Goal: Find specific page/section: Find specific page/section

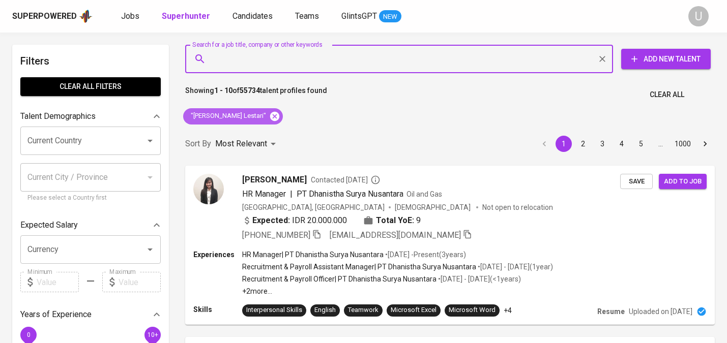
click at [279, 115] on icon at bounding box center [274, 115] width 9 height 9
click at [271, 64] on input "Search for a job title, company or other keywords" at bounding box center [401, 58] width 383 height 19
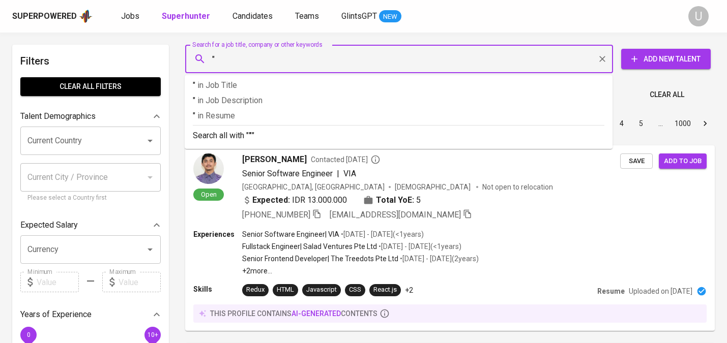
paste input "Siti Nur Rohmah"
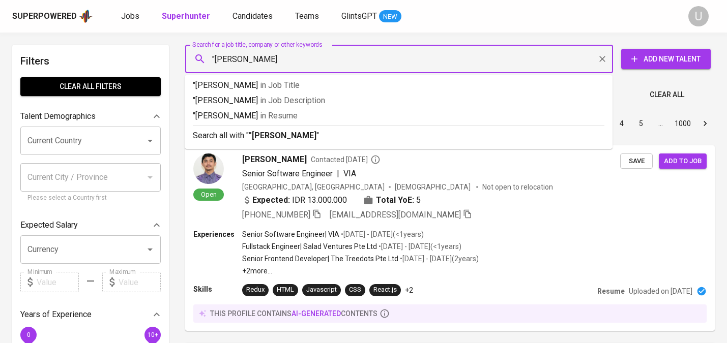
type input ""Siti Nur Rohmah""
click at [302, 140] on b ""Siti Nur Rohmah"" at bounding box center [284, 136] width 71 height 10
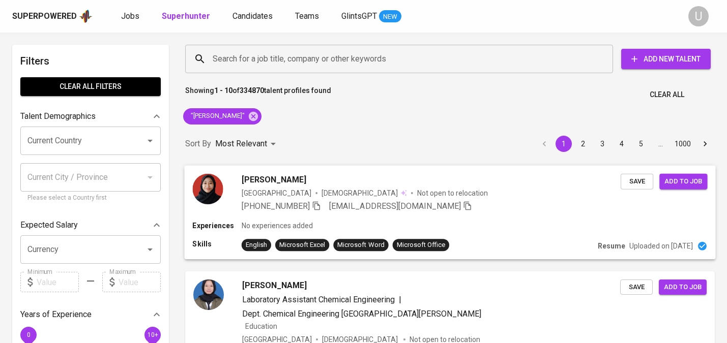
click at [292, 182] on div "Siti Nur" at bounding box center [431, 179] width 379 height 12
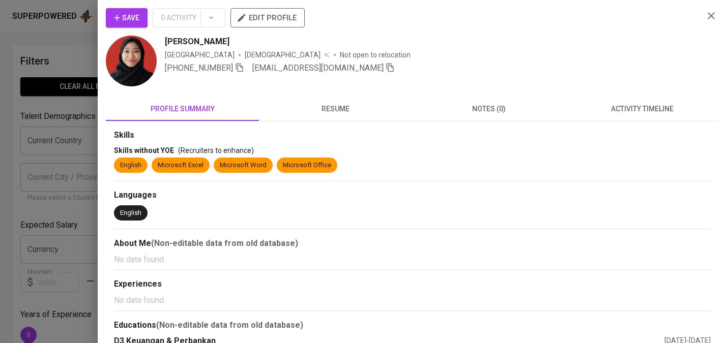
click at [326, 109] on span "resume" at bounding box center [335, 109] width 141 height 13
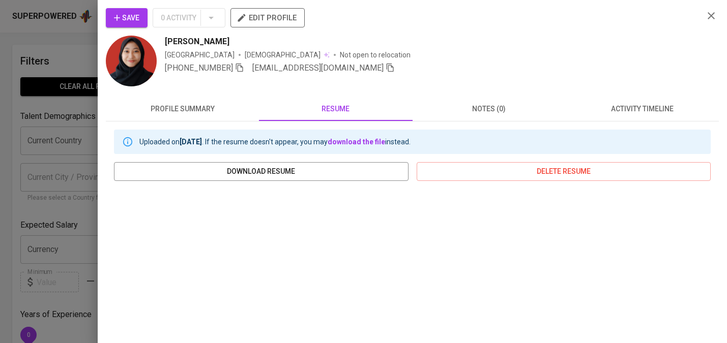
click at [710, 19] on icon "button" at bounding box center [711, 16] width 12 height 12
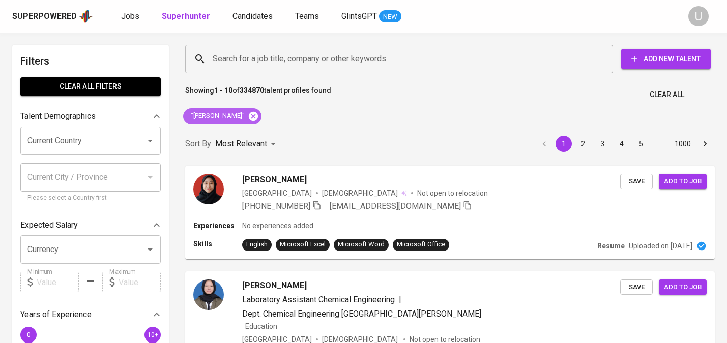
click at [251, 117] on icon at bounding box center [253, 115] width 9 height 9
click at [250, 60] on input "Search for a job title, company or other keywords" at bounding box center [401, 58] width 383 height 19
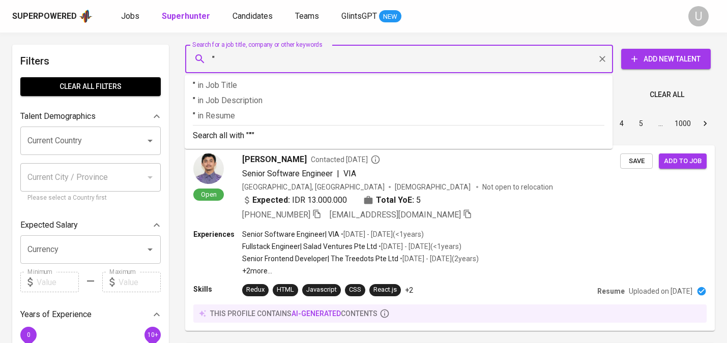
paste input "Atika Sari Sihombing"
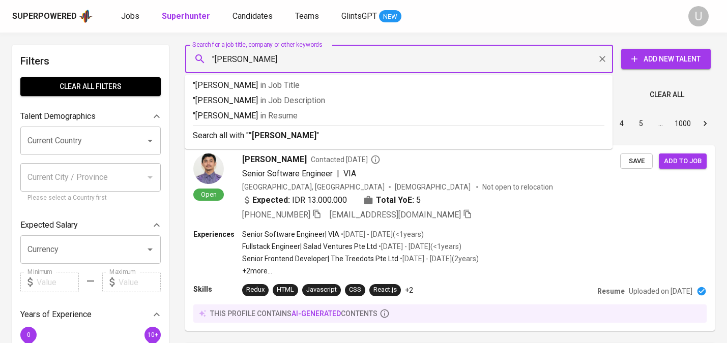
type input ""Atika Sari Sihombing""
click at [253, 132] on b ""Atika Sari Sihombing"" at bounding box center [284, 136] width 71 height 10
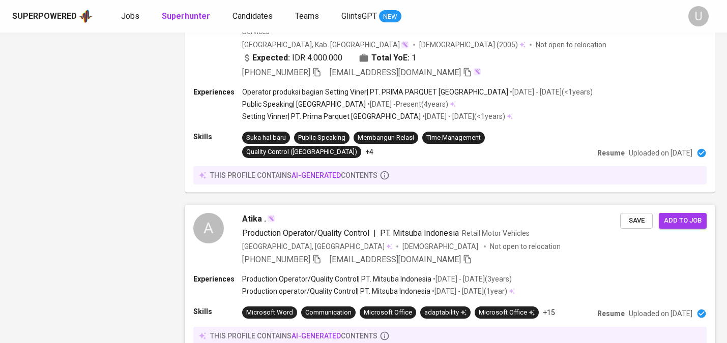
scroll to position [1701, 0]
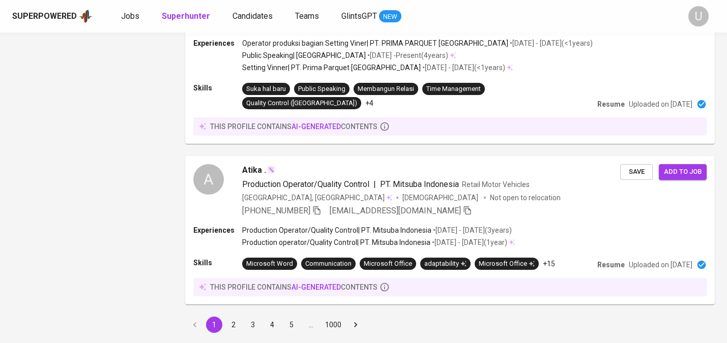
click at [238, 317] on button "2" at bounding box center [233, 325] width 16 height 16
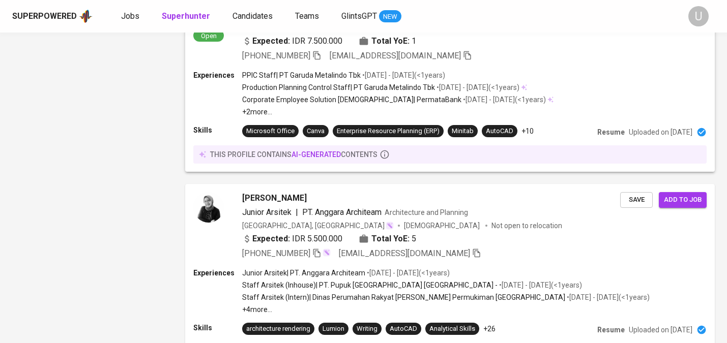
scroll to position [1019, 0]
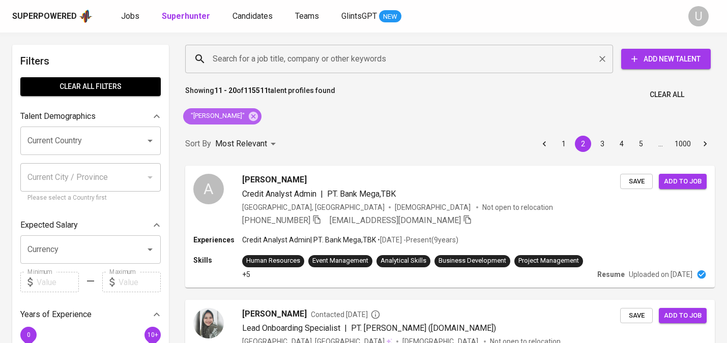
click at [258, 117] on icon at bounding box center [253, 115] width 9 height 9
click at [257, 58] on input "Search for a job title, company or other keywords" at bounding box center [401, 58] width 383 height 19
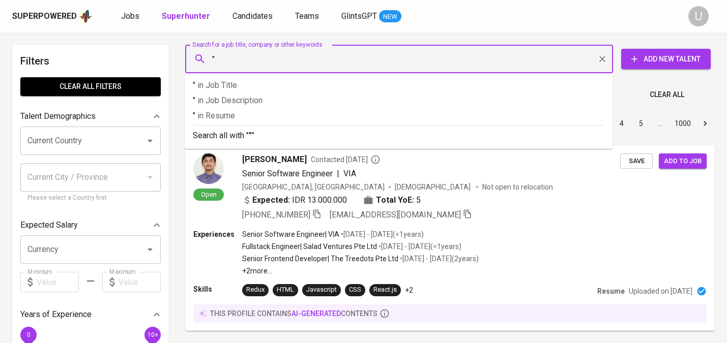
paste input "Lily Puspha Kinasih"
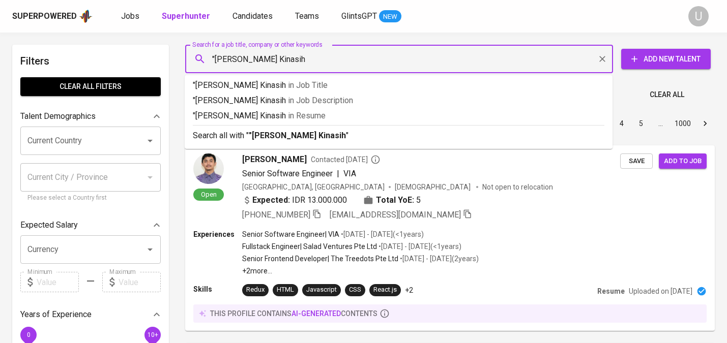
type input ""[PERSON_NAME] Kinasih""
click at [318, 140] on b ""[PERSON_NAME] Kinasih"" at bounding box center [299, 136] width 100 height 10
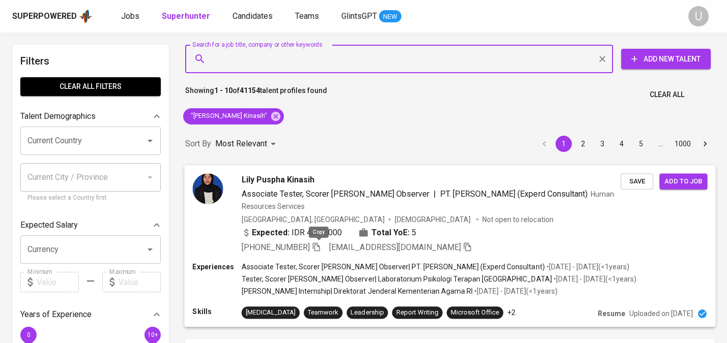
click at [318, 245] on icon "button" at bounding box center [316, 246] width 9 height 9
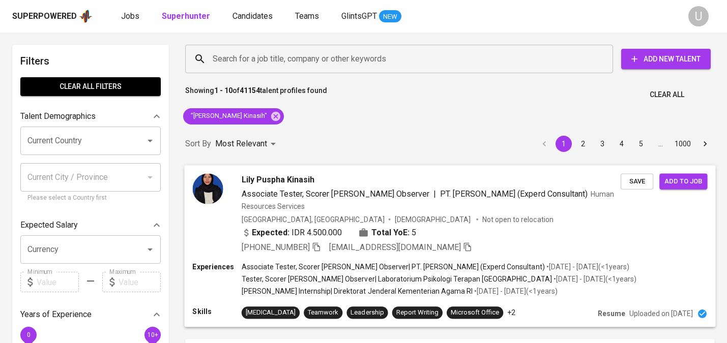
click at [303, 183] on span "Lily Puspha Kinasih" at bounding box center [278, 179] width 73 height 12
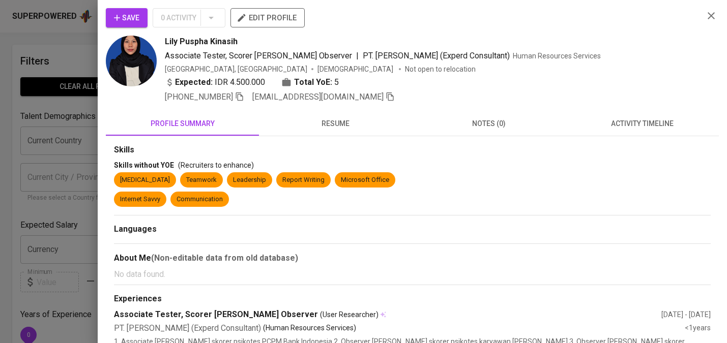
click at [711, 18] on icon "button" at bounding box center [711, 16] width 12 height 12
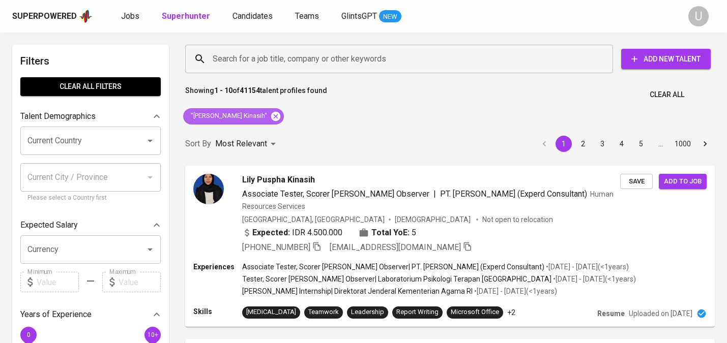
click at [271, 119] on icon at bounding box center [275, 115] width 9 height 9
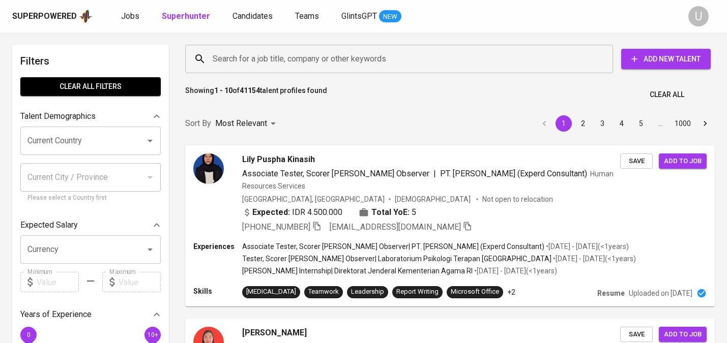
click at [273, 57] on input "Search for a job title, company or other keywords" at bounding box center [401, 58] width 383 height 19
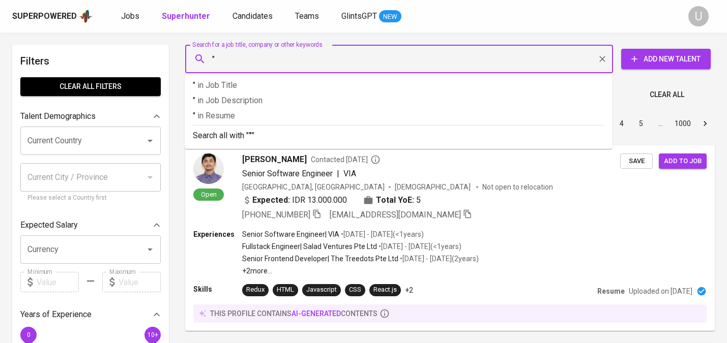
paste input "Brigitta Ima Puspaningtyas"
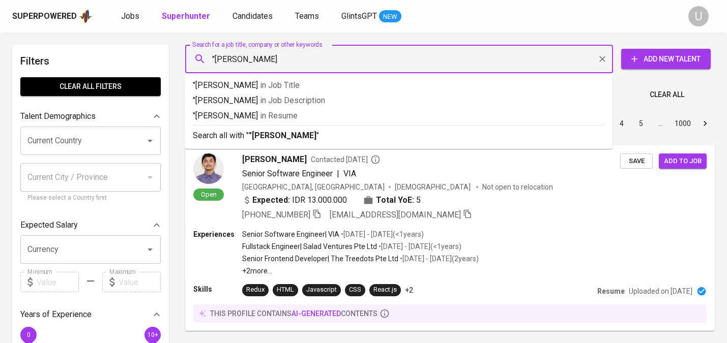
type input ""Brigitta Ima Puspaningtyas""
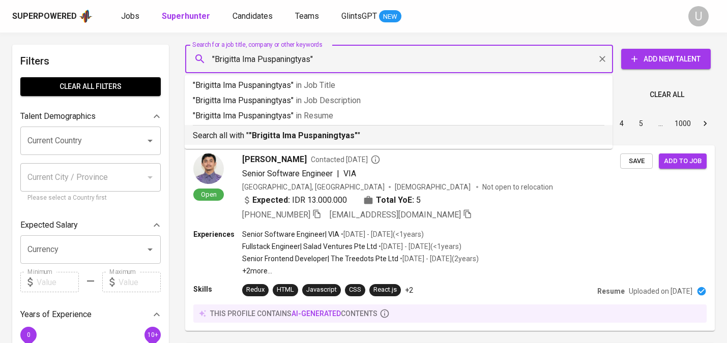
click at [266, 140] on b ""Brigitta Ima Puspaningtyas"" at bounding box center [303, 136] width 109 height 10
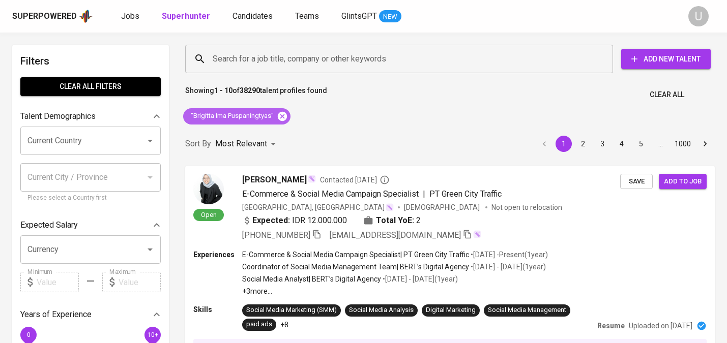
click at [283, 117] on icon at bounding box center [282, 116] width 11 height 11
click at [280, 63] on input "Search for a job title, company or other keywords" at bounding box center [401, 58] width 383 height 19
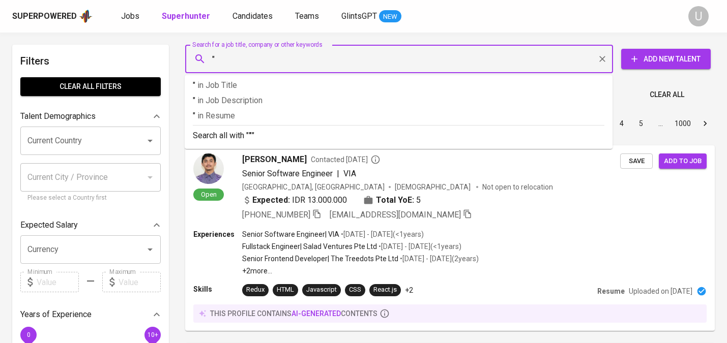
paste input "Chikal Faudillah Susilo Putri"
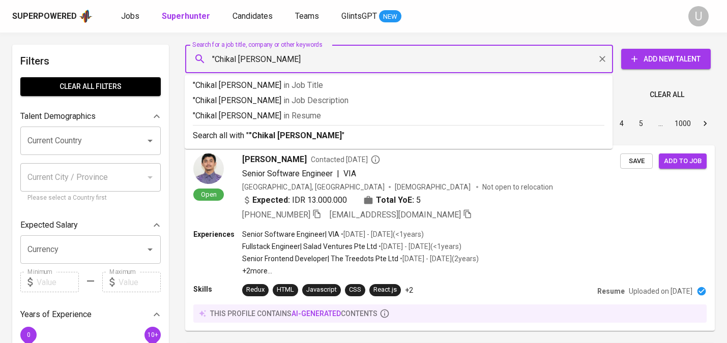
type input ""Chikal Faudillah Susilo Putri""
click at [295, 142] on li "Search all with " "Chikal Faudillah Susilo Putri" "" at bounding box center [399, 135] width 428 height 20
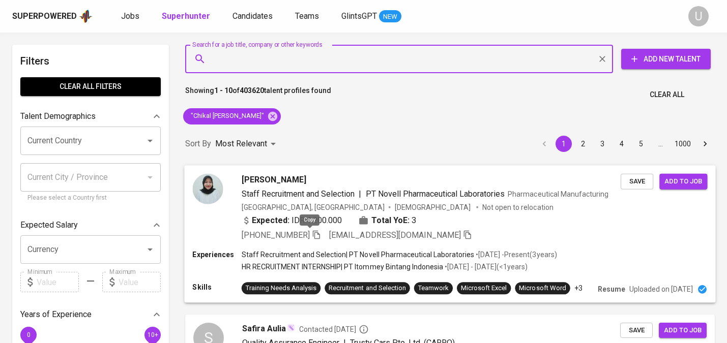
click at [313, 234] on icon "button" at bounding box center [316, 234] width 7 height 9
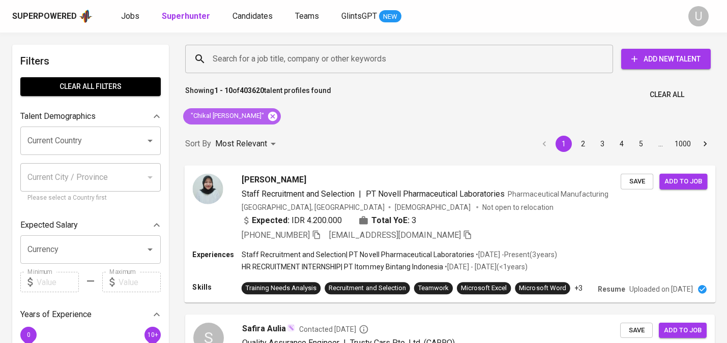
click at [278, 115] on icon at bounding box center [272, 116] width 11 height 11
click at [280, 62] on input "Search for a job title, company or other keywords" at bounding box center [401, 58] width 383 height 19
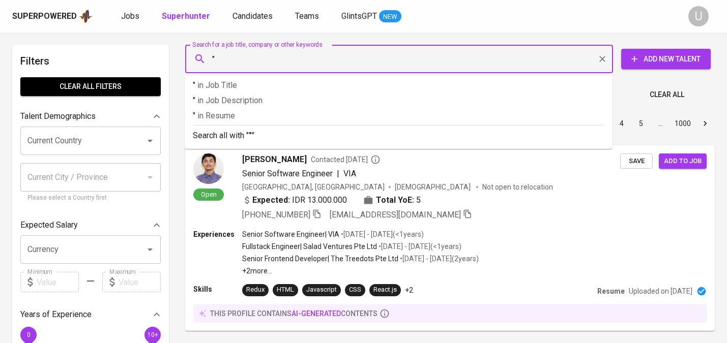
paste input "Ilham Adhada"
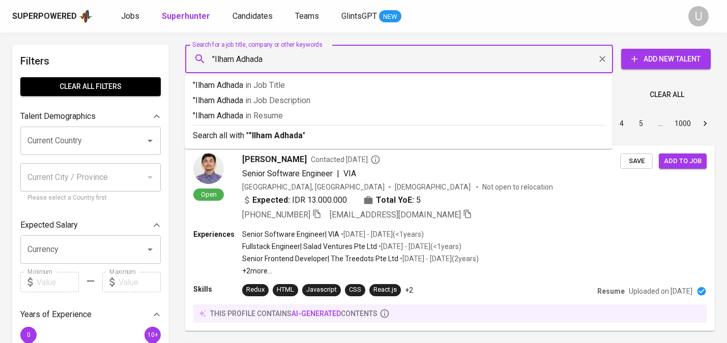
type input ""Ilham Adhada""
click at [296, 136] on b ""Ilham Adhada"" at bounding box center [277, 136] width 57 height 10
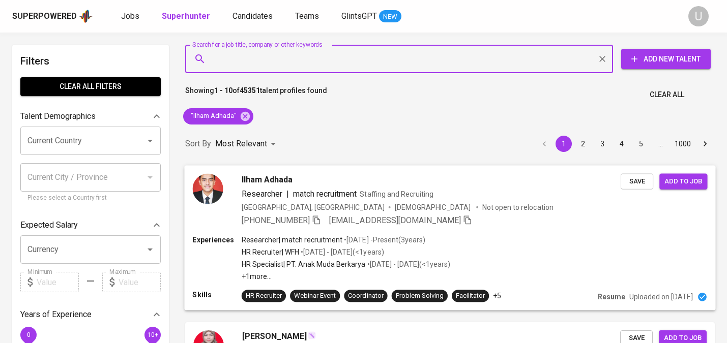
click at [328, 180] on div "Ilham Adhada" at bounding box center [431, 179] width 379 height 12
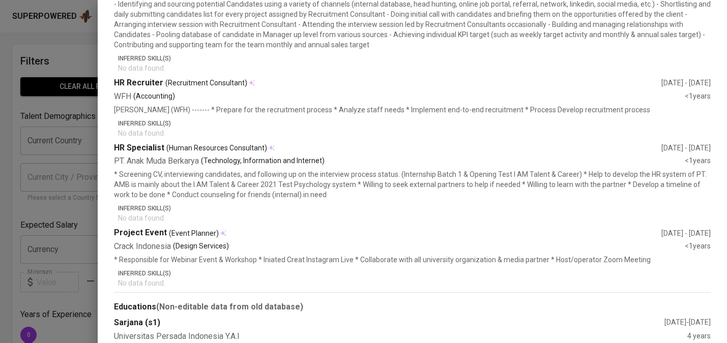
scroll to position [339, 0]
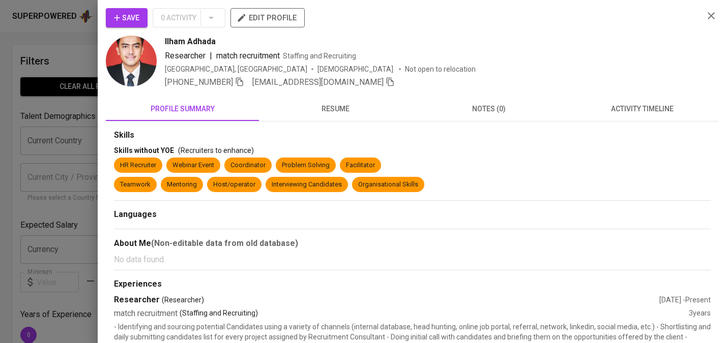
click at [706, 20] on icon "button" at bounding box center [711, 16] width 12 height 12
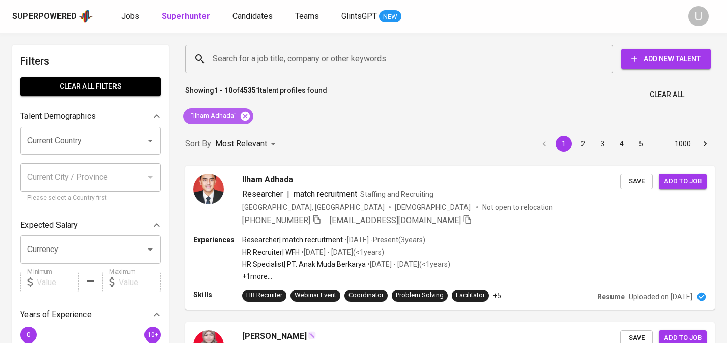
click at [243, 118] on icon at bounding box center [245, 115] width 9 height 9
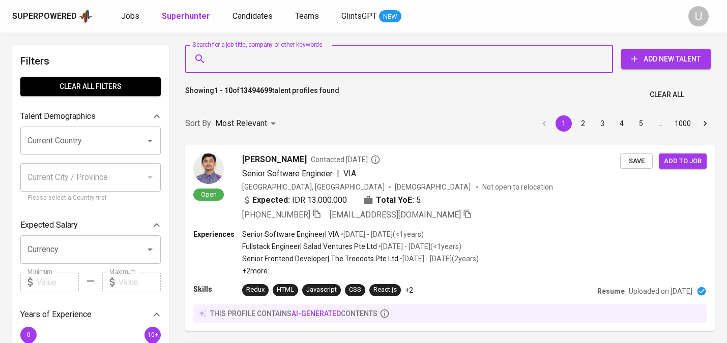
click at [278, 64] on input "Search for a job title, company or other keywords" at bounding box center [401, 58] width 383 height 19
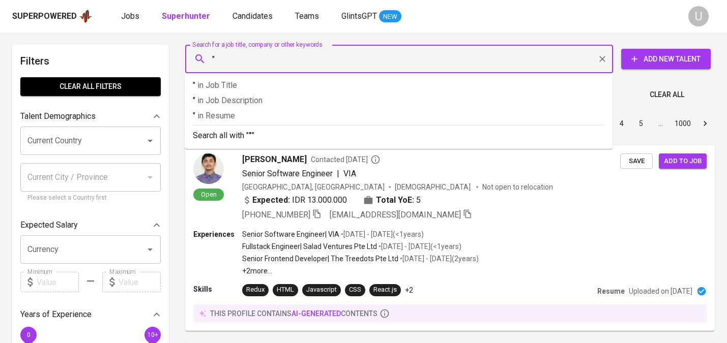
paste input "Agatha Gita W."
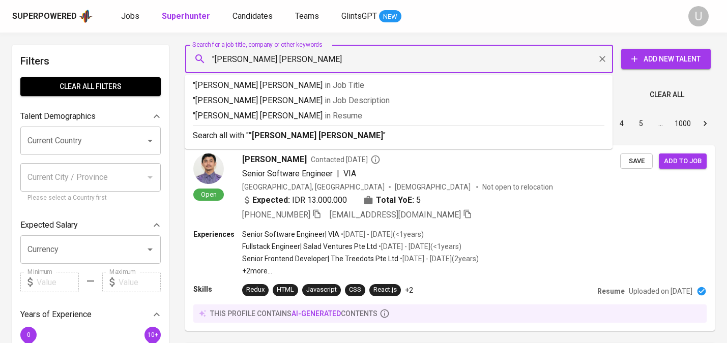
type input ""Agatha Gita W.""
click at [259, 147] on ul ""Agatha Gita W." in Job Title "Agatha Gita W." in Job Description "Agatha Gita …" at bounding box center [399, 112] width 428 height 74
click at [259, 138] on b ""Agatha Gita W."" at bounding box center [317, 136] width 137 height 10
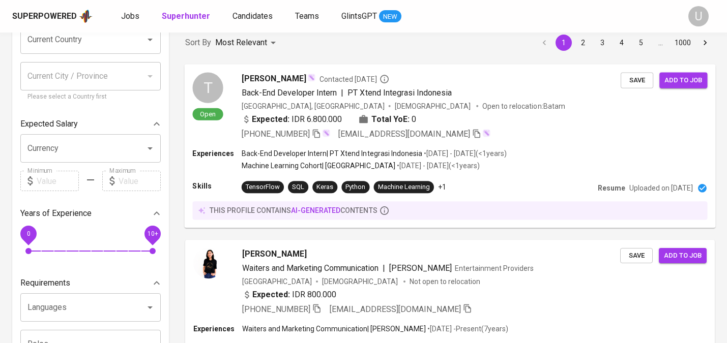
scroll to position [104, 0]
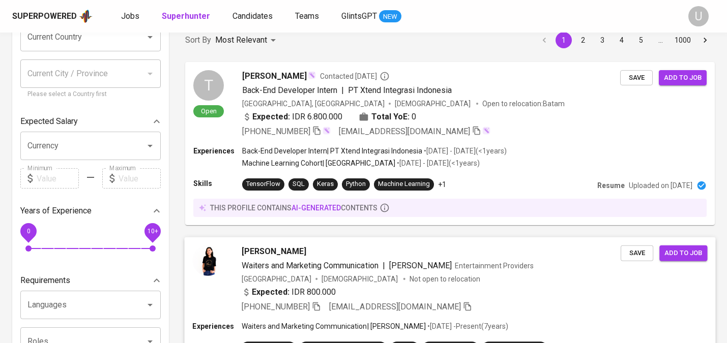
click at [279, 254] on span "Agatha Gita" at bounding box center [274, 251] width 65 height 12
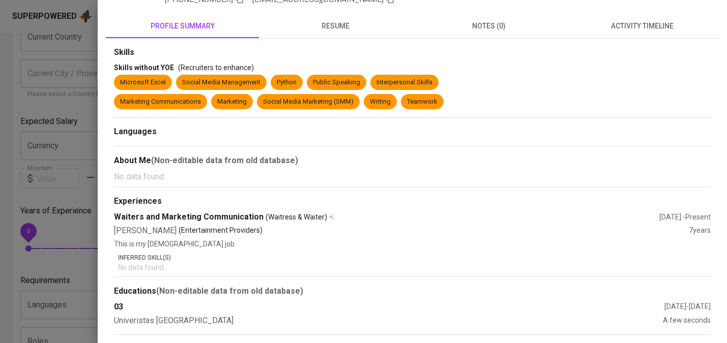
scroll to position [0, 0]
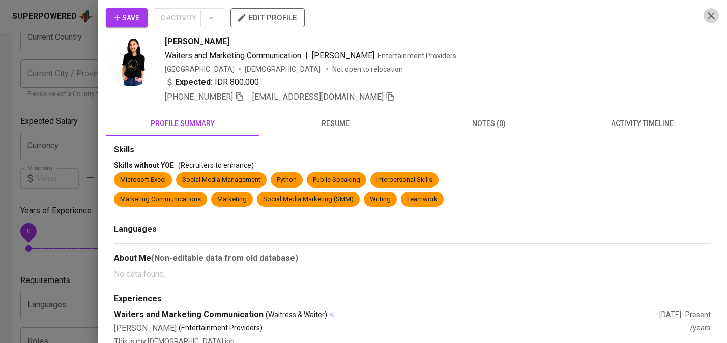
click at [710, 20] on icon "button" at bounding box center [711, 16] width 12 height 12
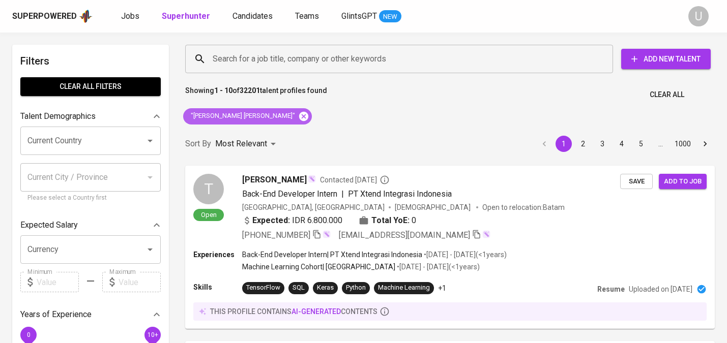
click at [298, 121] on icon at bounding box center [303, 116] width 11 height 11
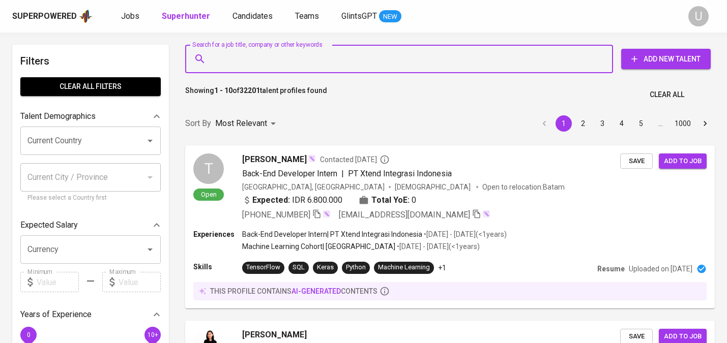
click at [244, 61] on input "Search for a job title, company or other keywords" at bounding box center [401, 58] width 383 height 19
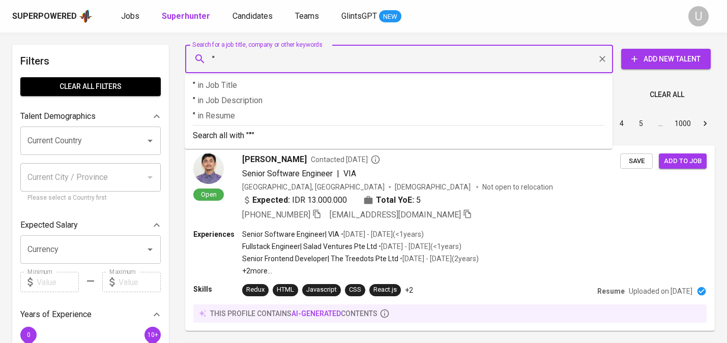
paste input "Ai Gina Sholina"
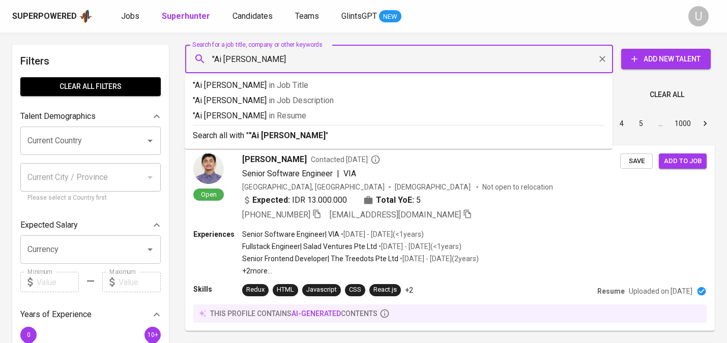
type input ""Ai Gina Sholina""
click at [264, 139] on b ""Ai Gina Sholina"" at bounding box center [289, 136] width 80 height 10
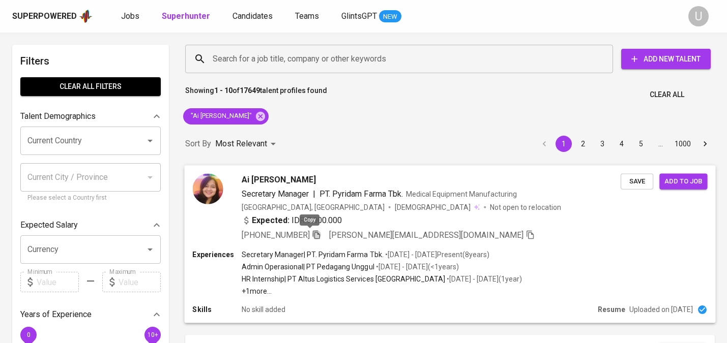
click at [313, 235] on icon "button" at bounding box center [316, 234] width 7 height 9
